Goal: Check status

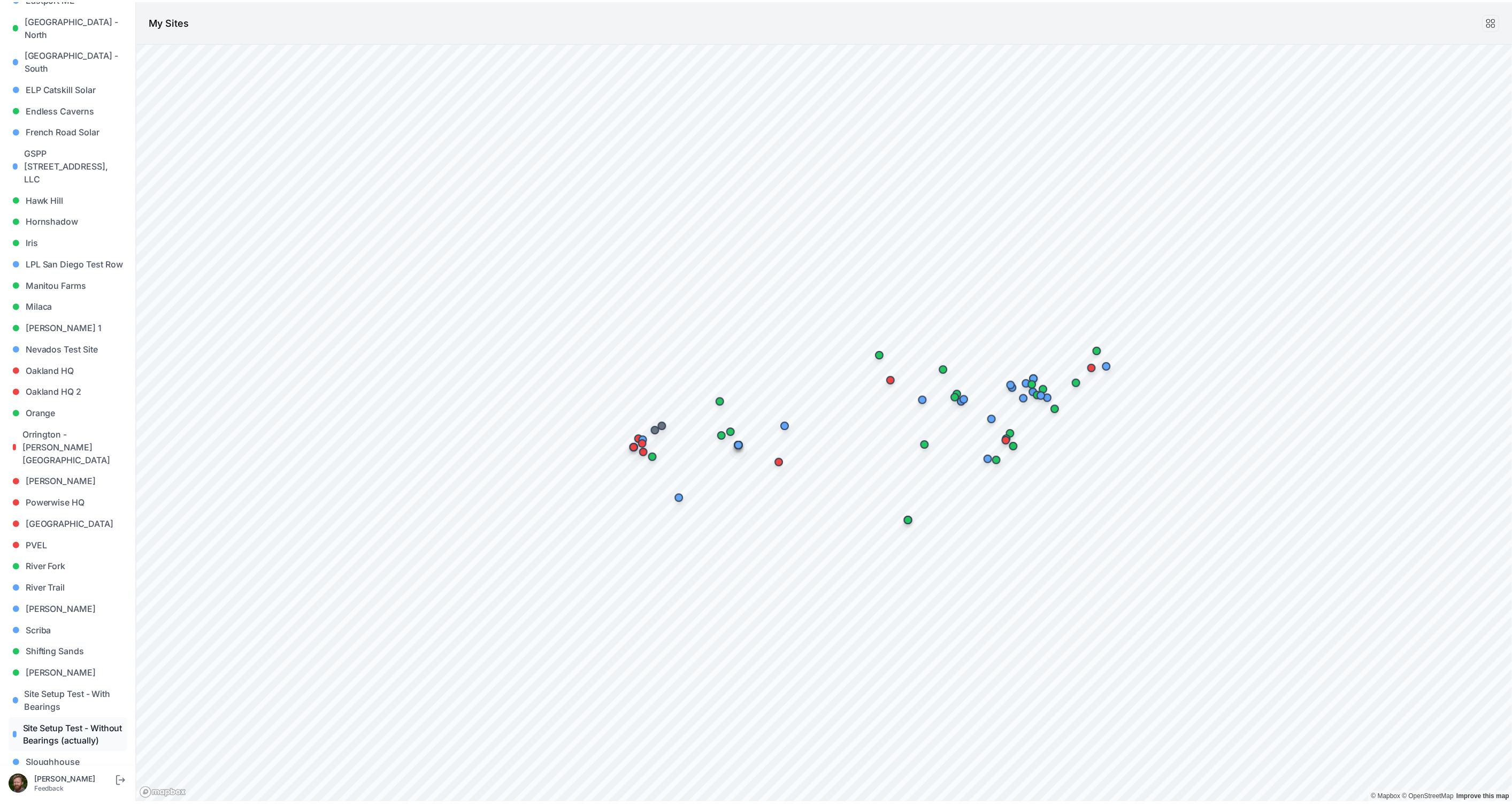
scroll to position [649, 0]
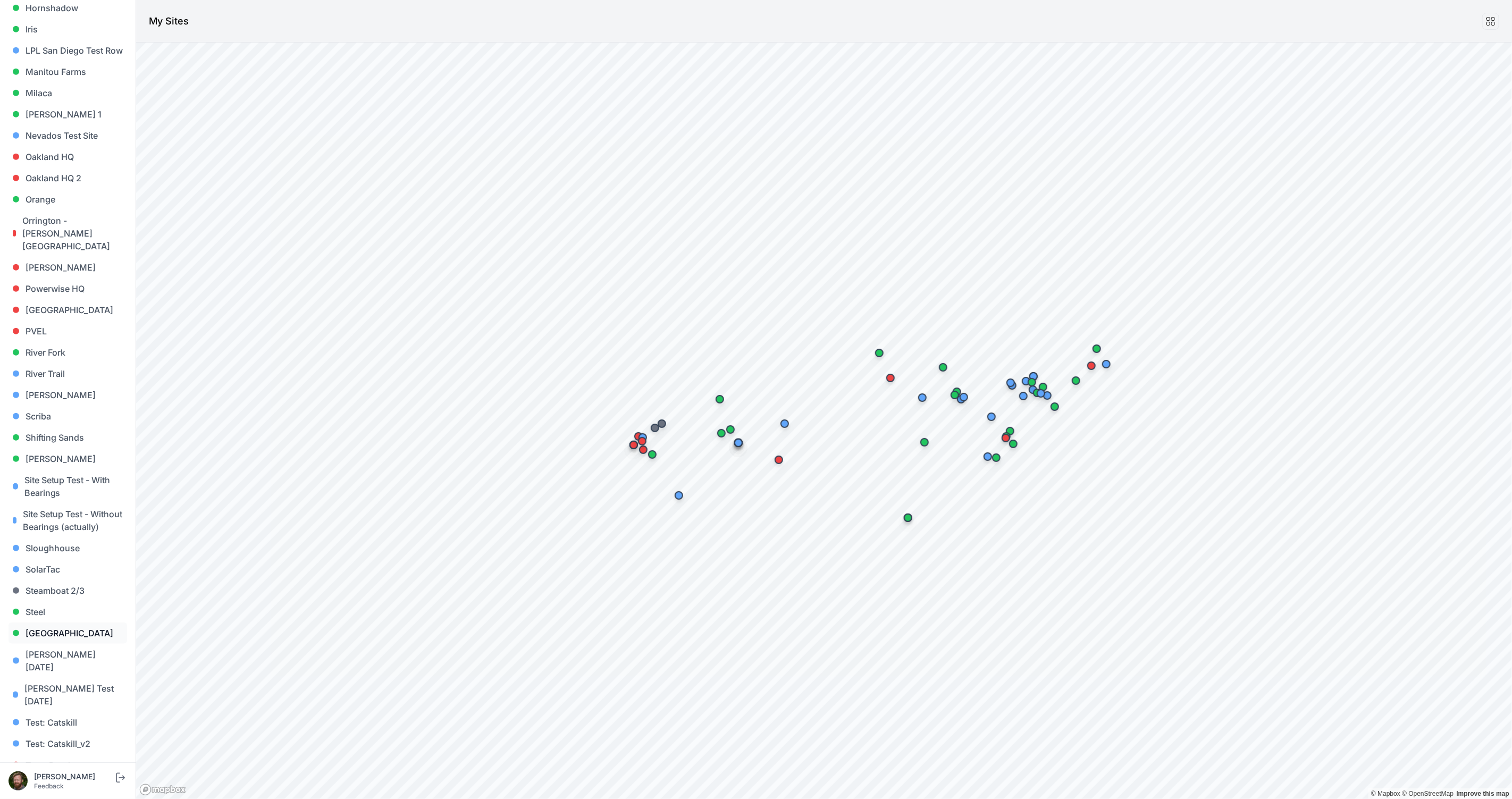
click at [54, 622] on link "Sunlight Road" at bounding box center [67, 633] width 118 height 21
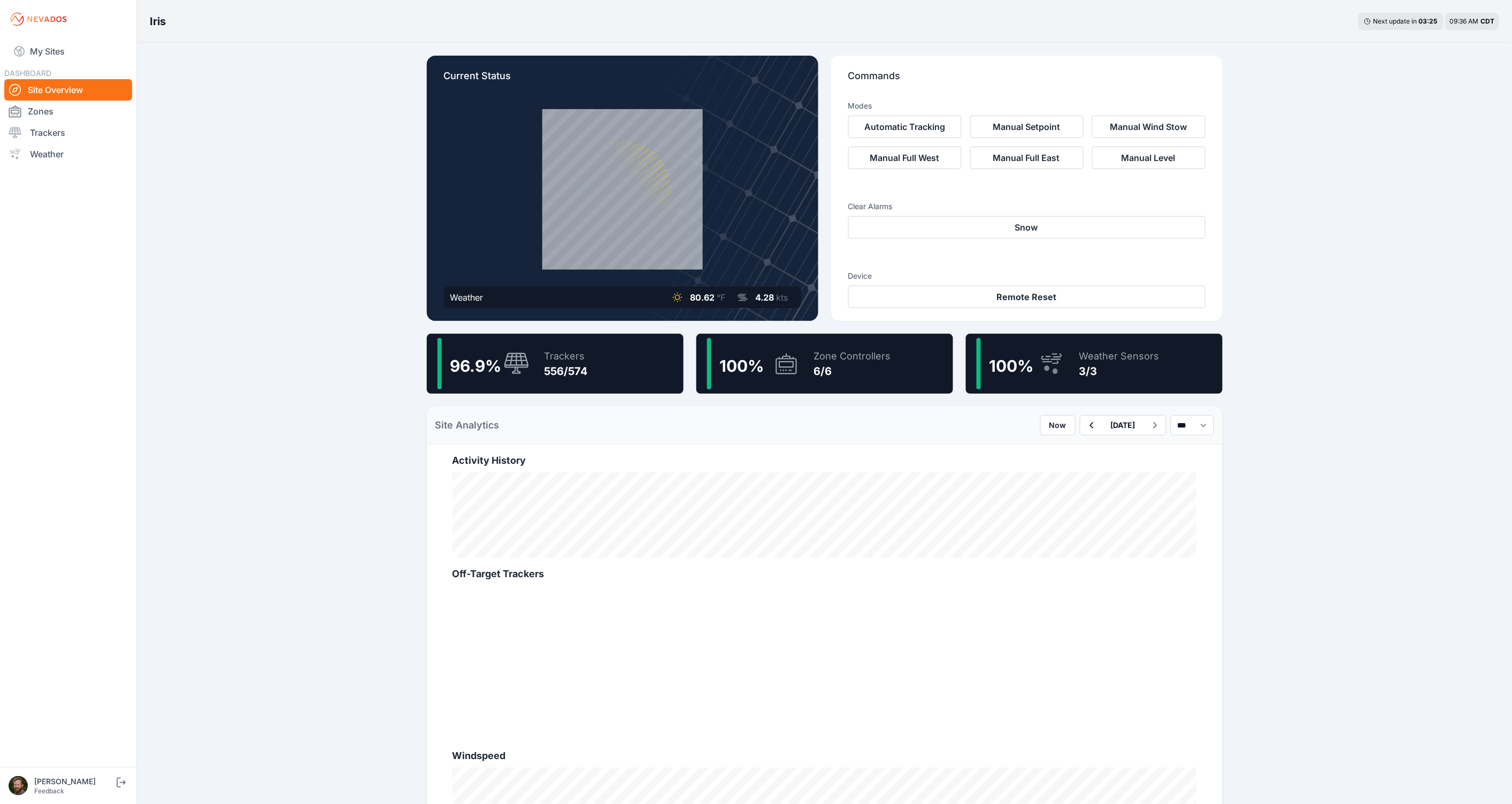
click at [236, 229] on div "Iris Next update in 03 : 25 09:36 AM CDT Current Status Weather 80.62 °F 4.28 k…" at bounding box center [756, 592] width 1512 height 1183
